Goal: Task Accomplishment & Management: Manage account settings

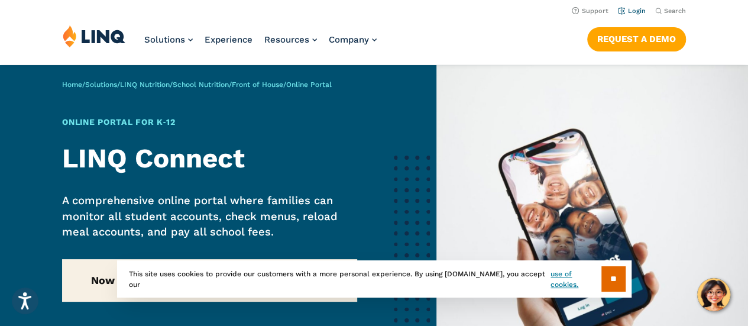
click at [629, 14] on link "Login" at bounding box center [632, 11] width 28 height 8
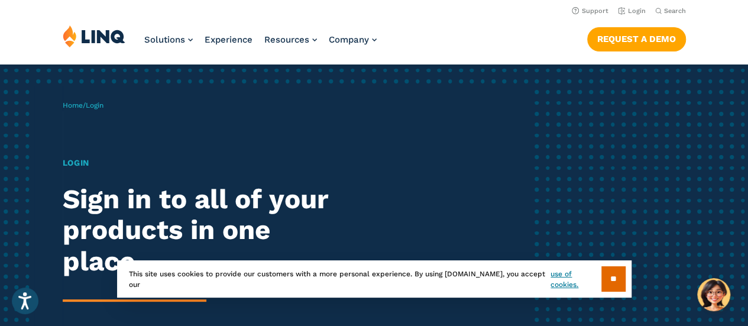
scroll to position [4, 0]
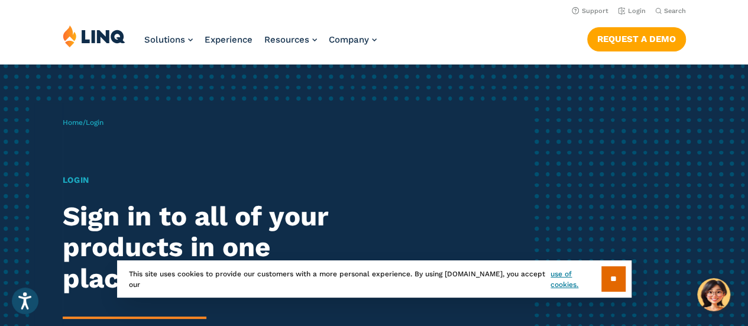
click at [84, 179] on h1 "Login" at bounding box center [207, 180] width 288 height 12
click at [102, 121] on span "Login" at bounding box center [95, 122] width 18 height 8
click at [608, 275] on input "**" at bounding box center [613, 278] width 24 height 25
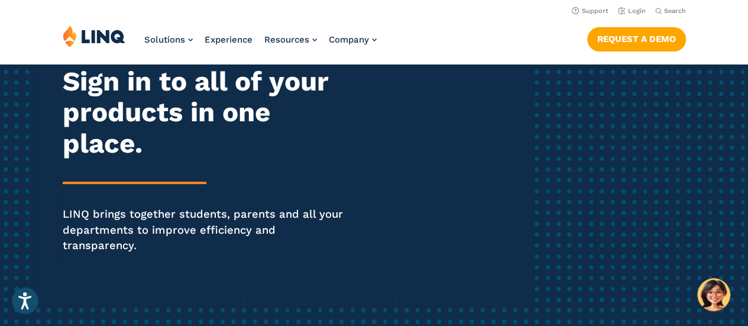
scroll to position [0, 0]
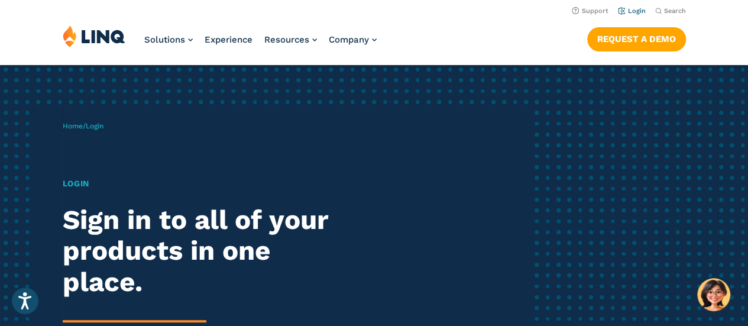
click at [630, 9] on link "Login" at bounding box center [632, 11] width 28 height 8
click at [101, 124] on span "Login" at bounding box center [95, 126] width 18 height 8
click at [79, 177] on h1 "Login" at bounding box center [207, 183] width 288 height 12
